Goal: Information Seeking & Learning: Learn about a topic

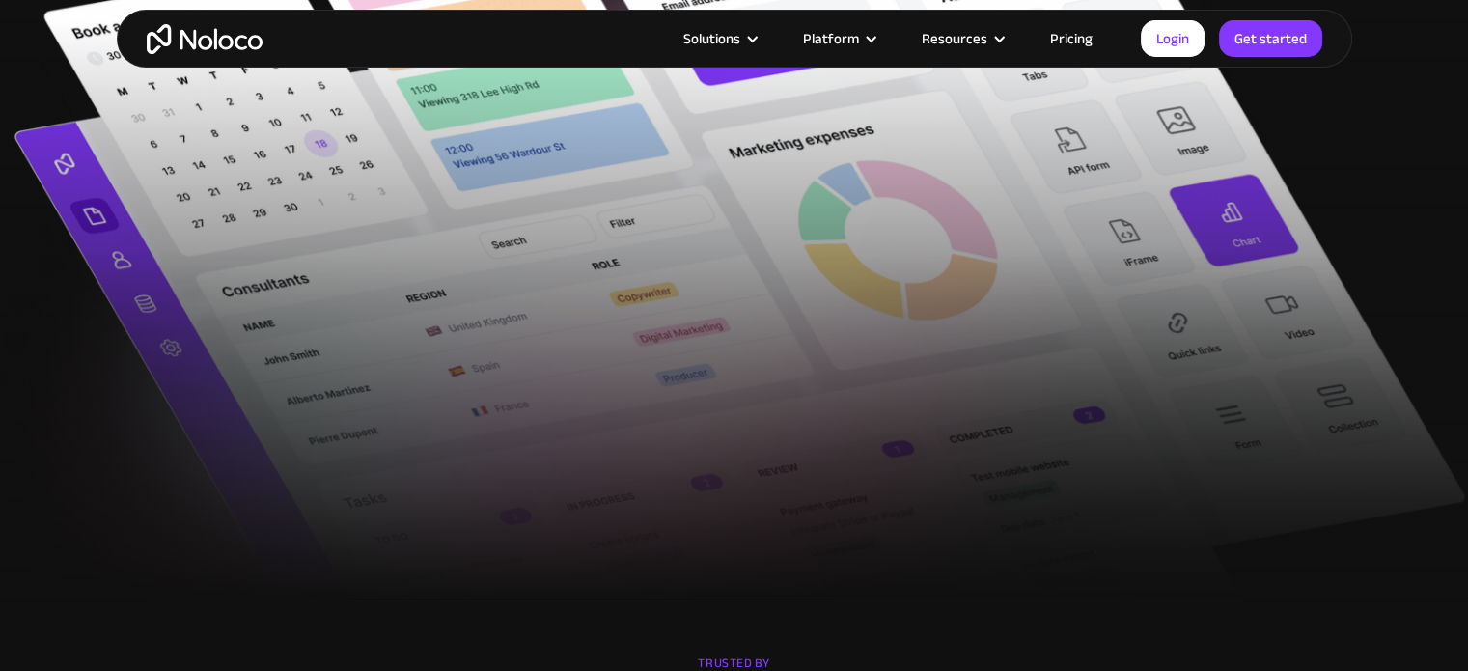
scroll to position [859, 0]
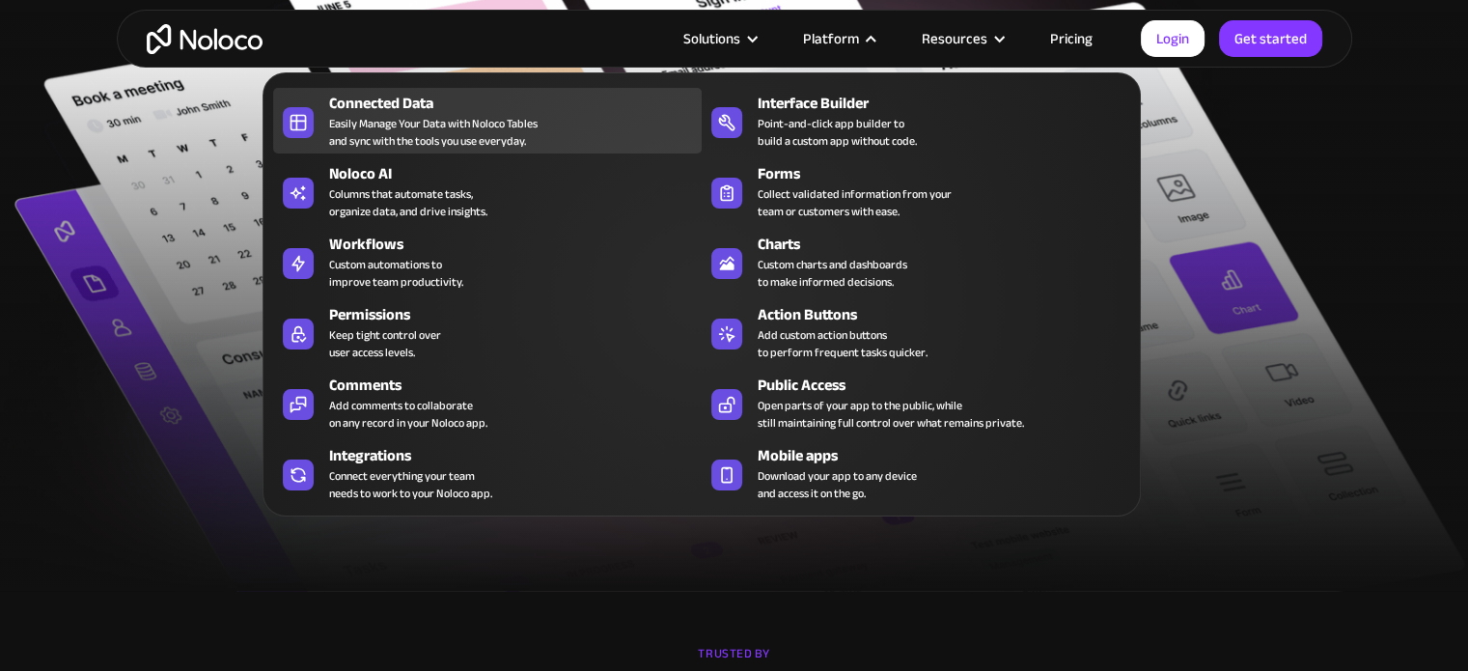
click at [616, 134] on div "Connected Data Easily Manage Your Data with Noloco Tables and sync with the too…" at bounding box center [510, 121] width 363 height 58
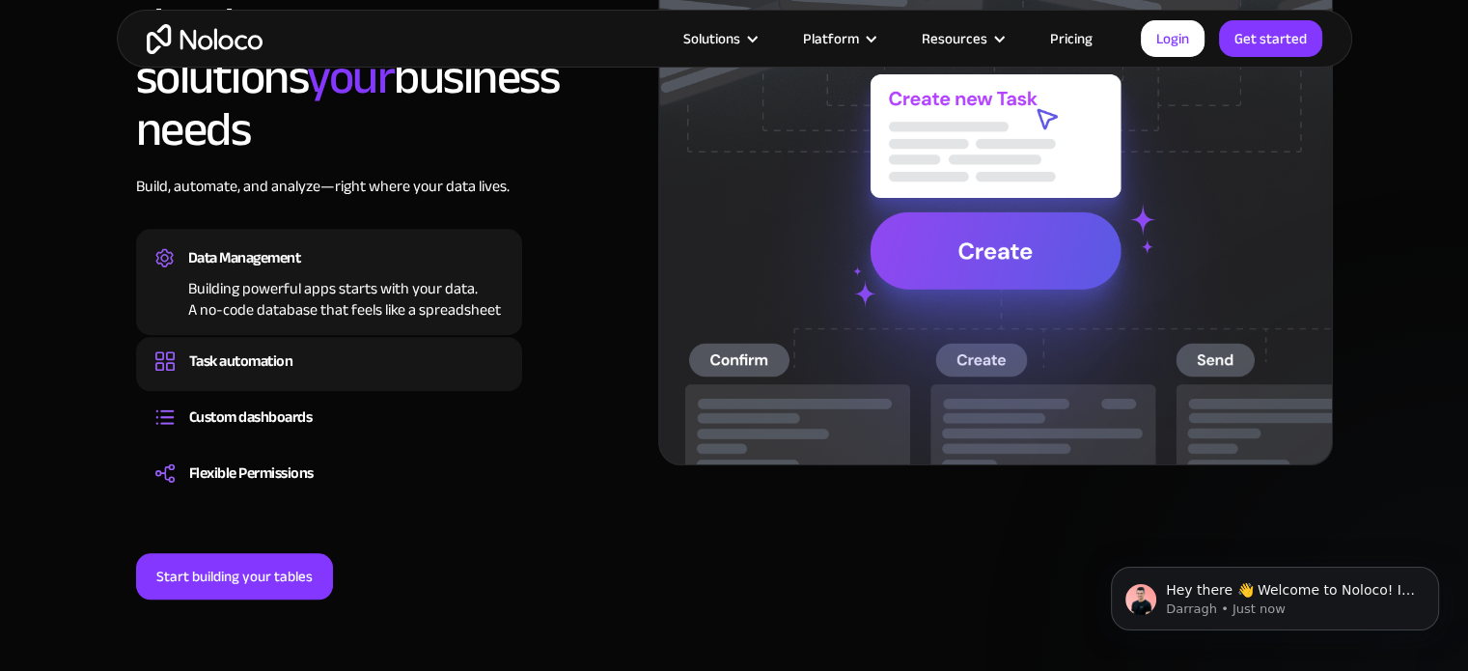
click at [274, 346] on div "Task automation" at bounding box center [241, 360] width 104 height 29
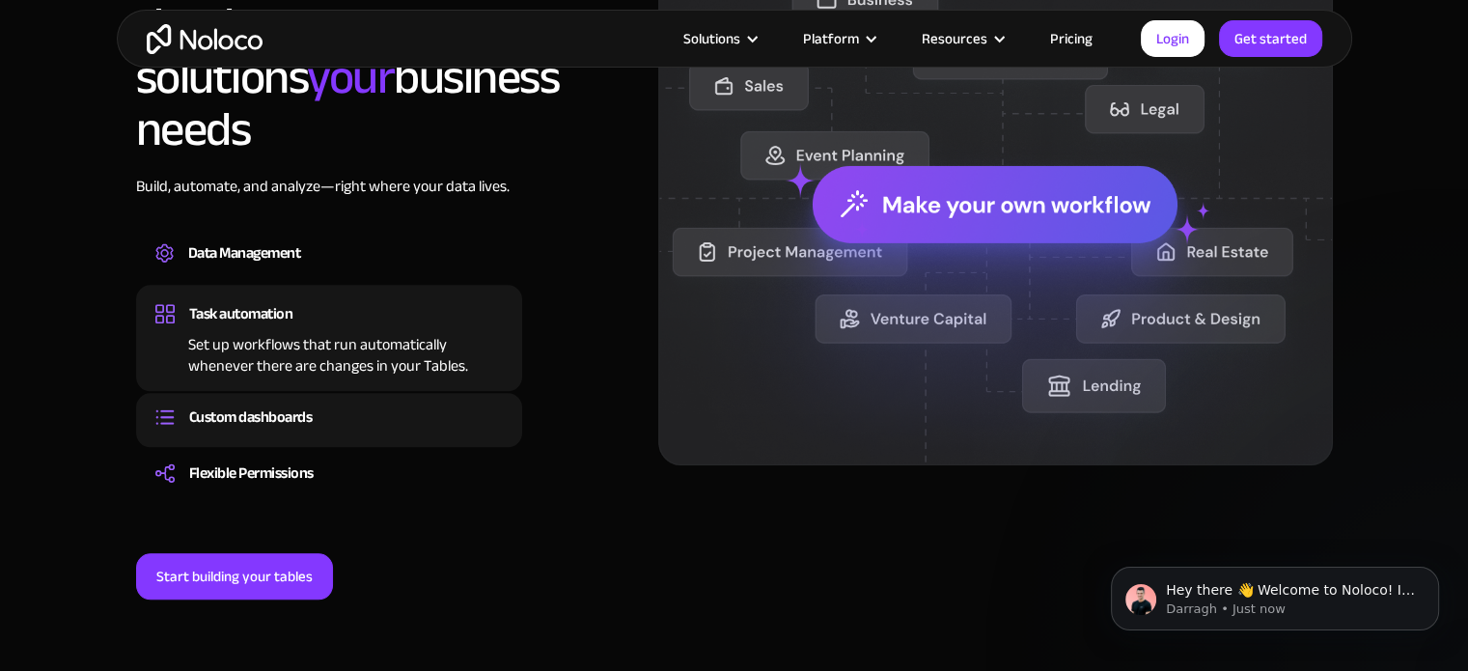
click at [347, 431] on div "Build dashboards and reports that update in real time, giving everyone a clear …" at bounding box center [328, 434] width 347 height 6
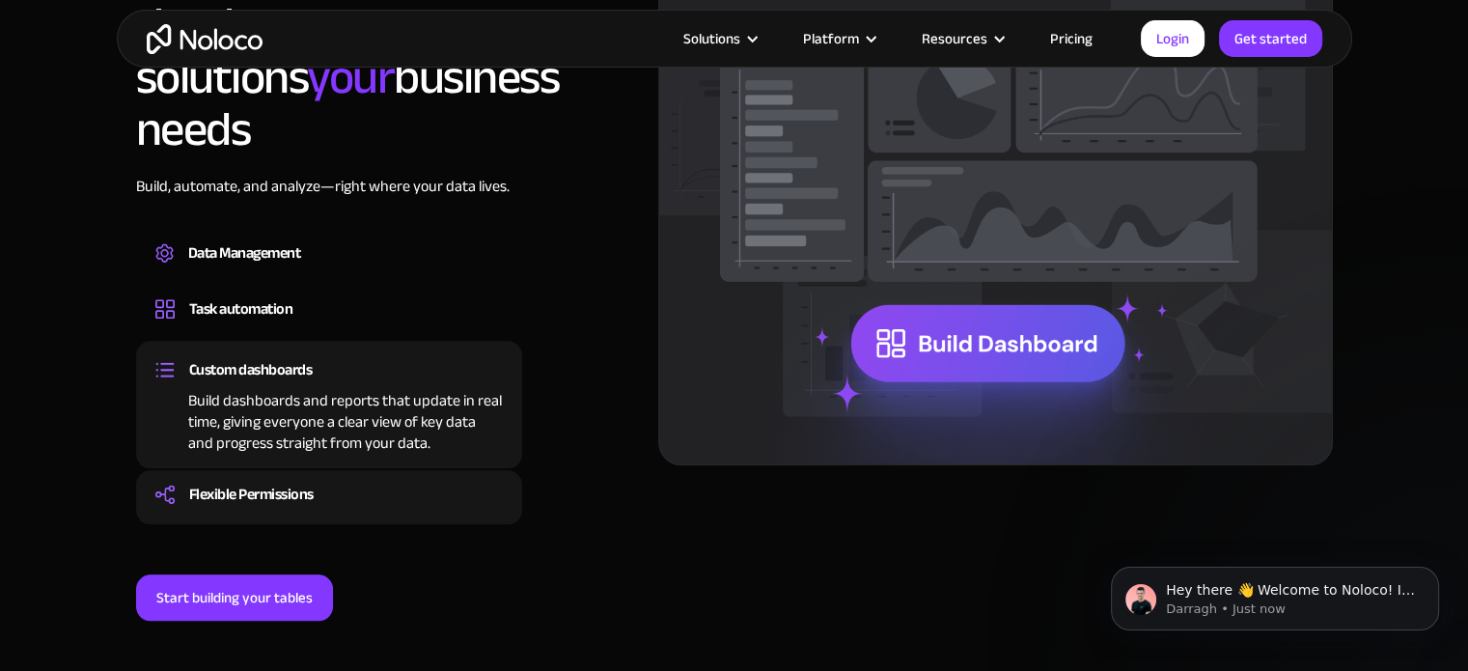
click at [440, 480] on div "Flexible Permissions" at bounding box center [328, 494] width 347 height 29
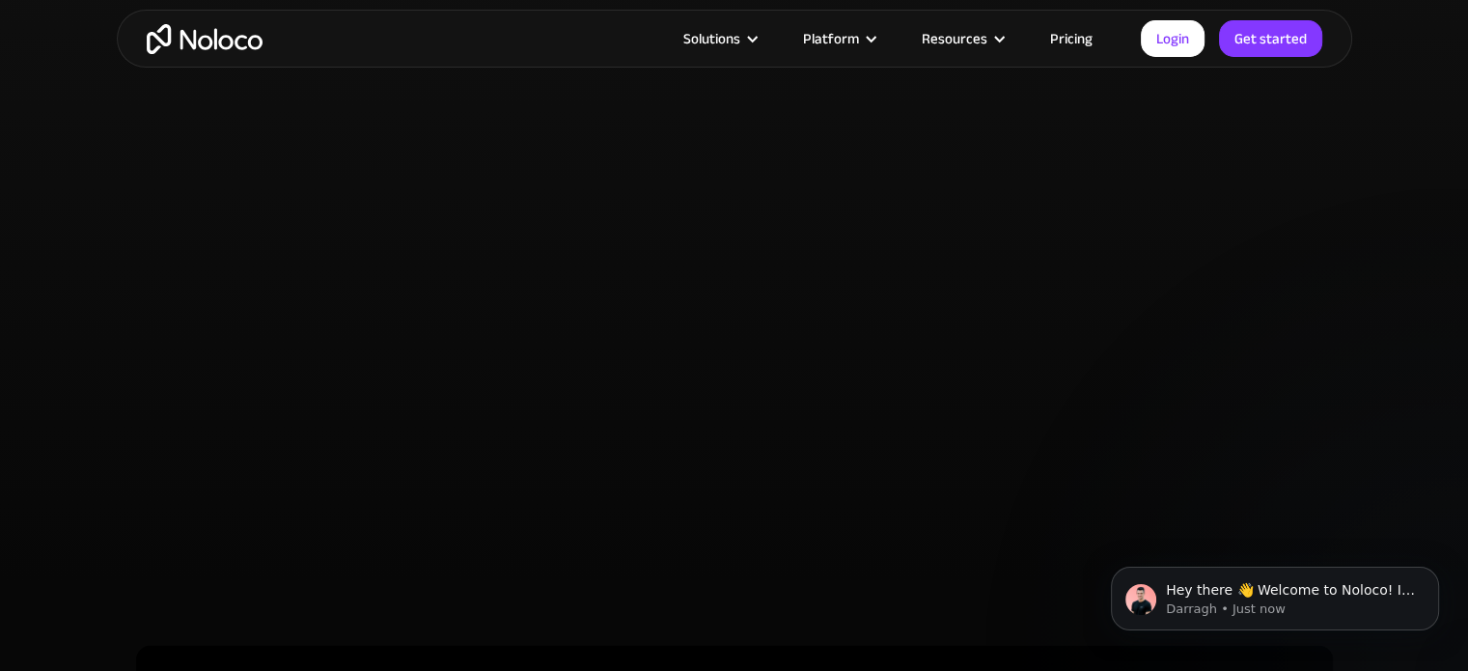
scroll to position [4358, 0]
